Goal: Task Accomplishment & Management: Manage account settings

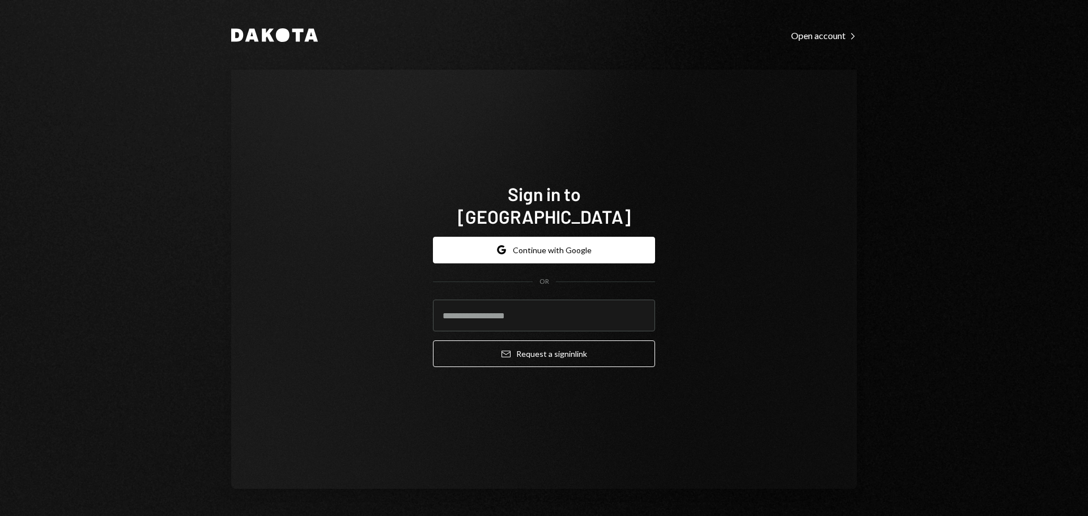
type input "**********"
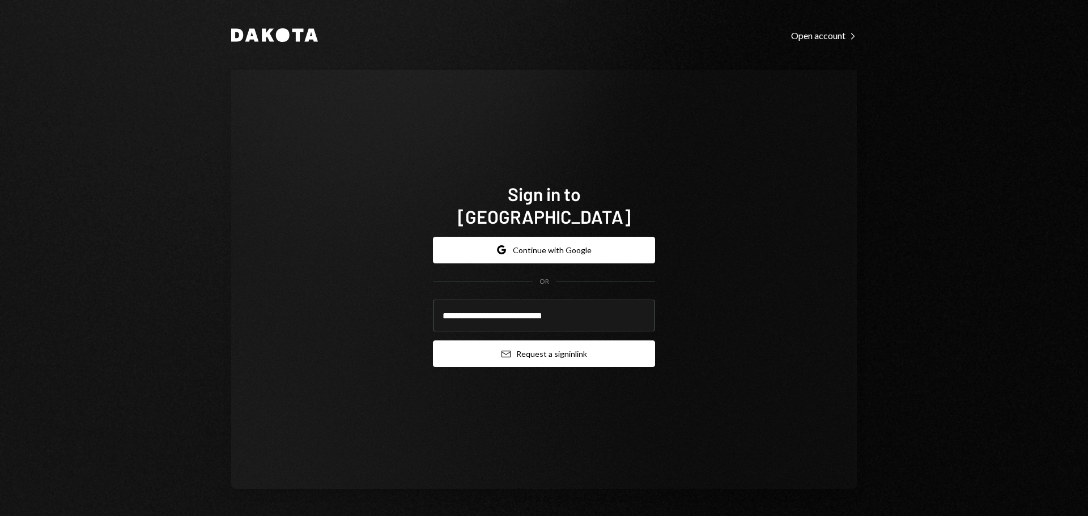
click at [538, 345] on button "Email Request a sign in link" at bounding box center [544, 354] width 222 height 27
